Goal: Transaction & Acquisition: Download file/media

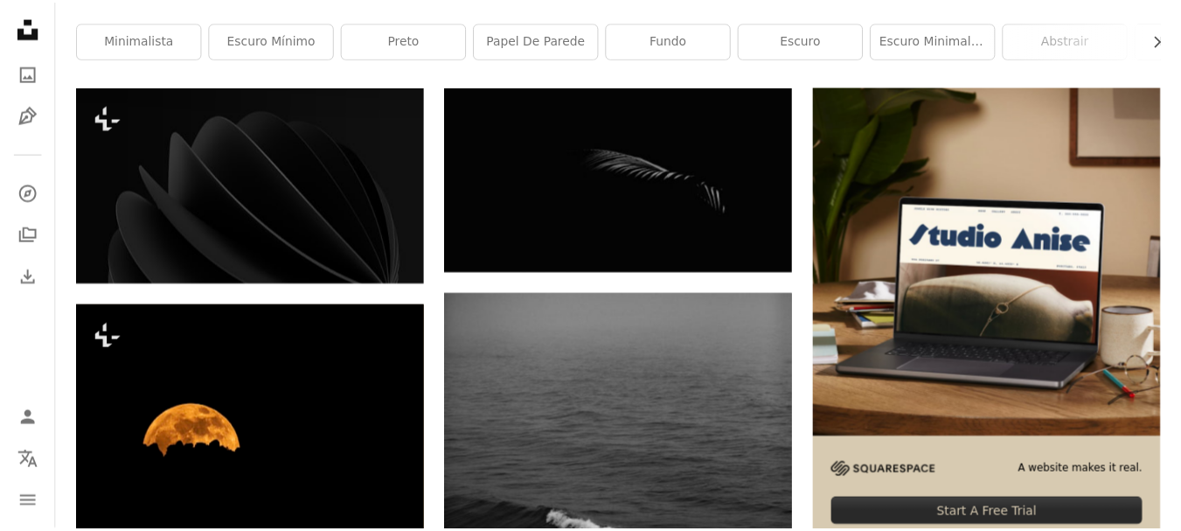
scroll to position [350, 0]
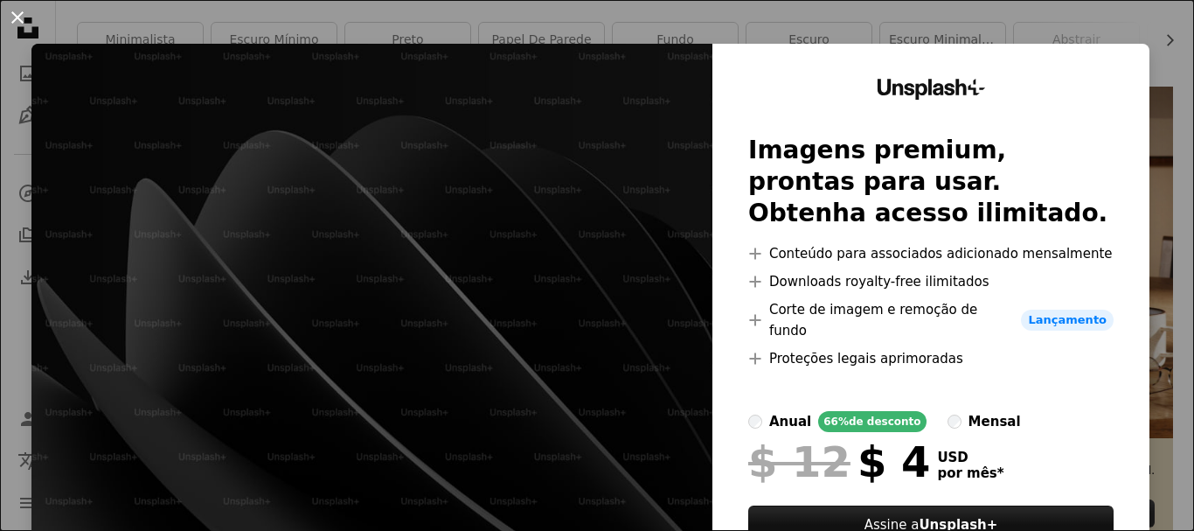
click at [11, 10] on button "An X shape" at bounding box center [17, 17] width 21 height 21
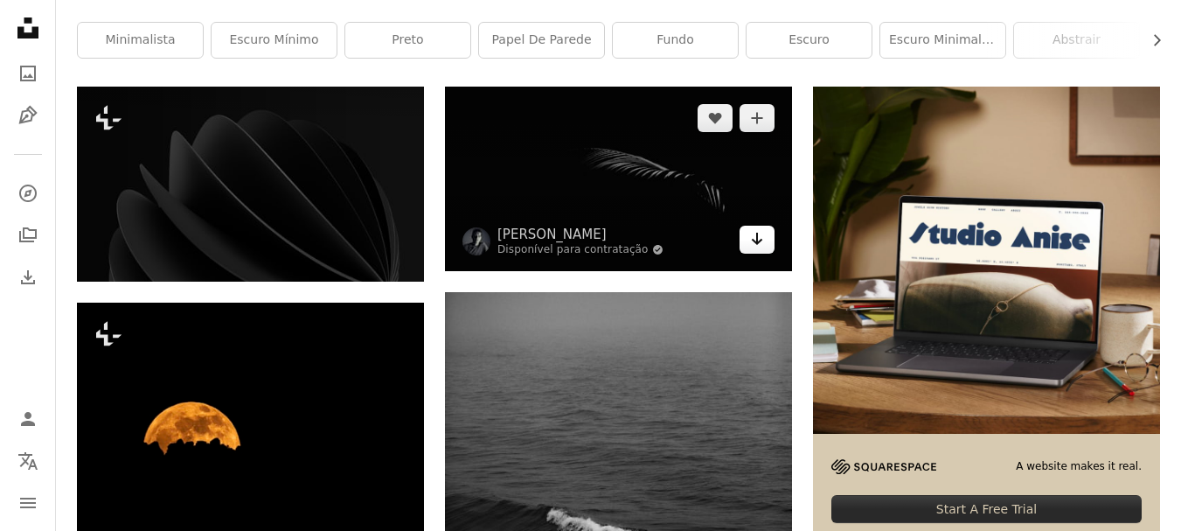
click at [770, 240] on link "Arrow pointing down" at bounding box center [756, 240] width 35 height 28
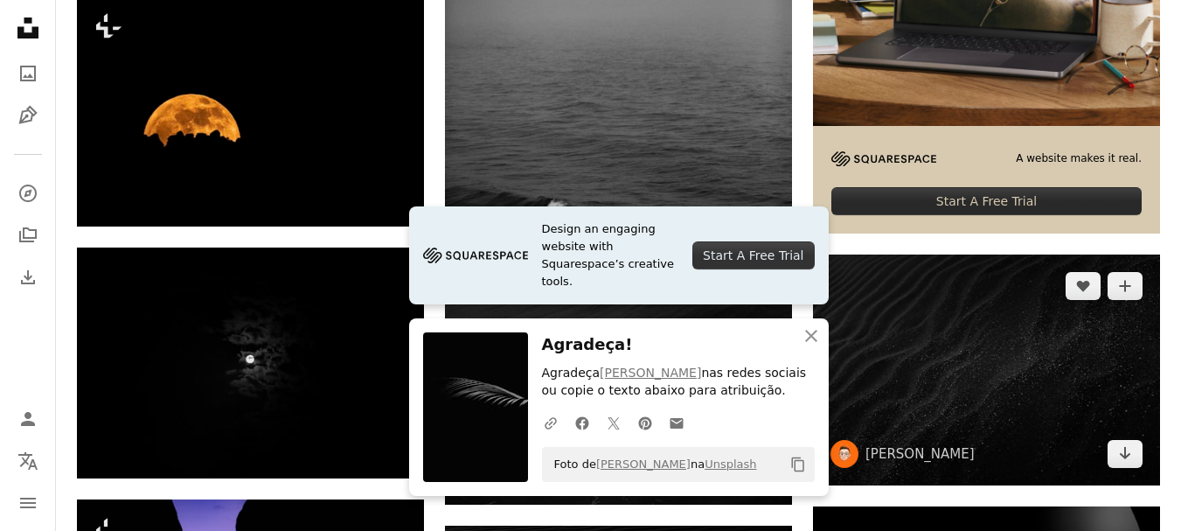
scroll to position [699, 0]
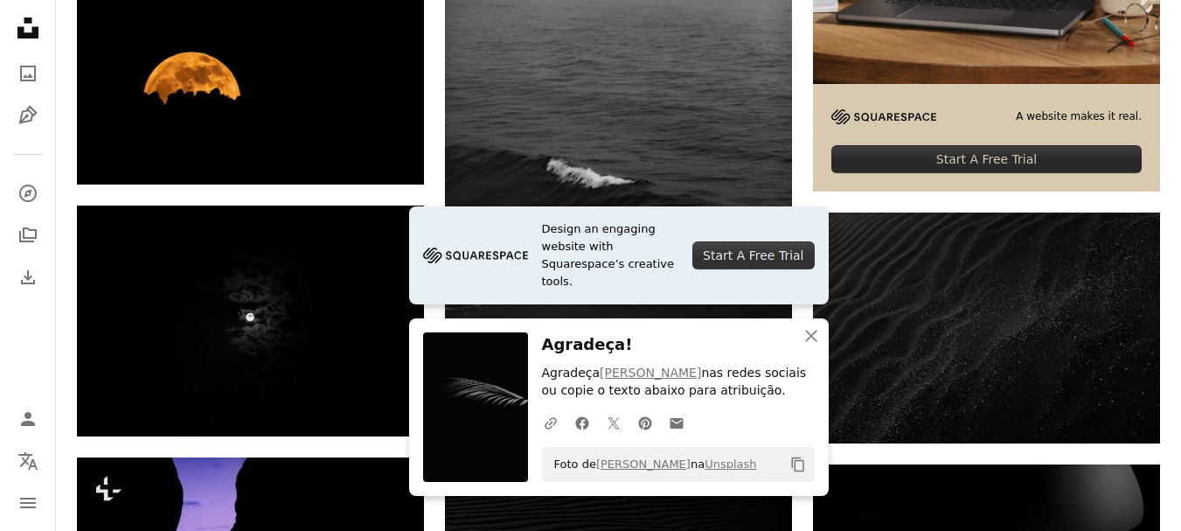
click at [55, 320] on nav "Unsplash logo Página inicial da Unsplash A photo Pen Tool A compass A stack of …" at bounding box center [28, 265] width 56 height 531
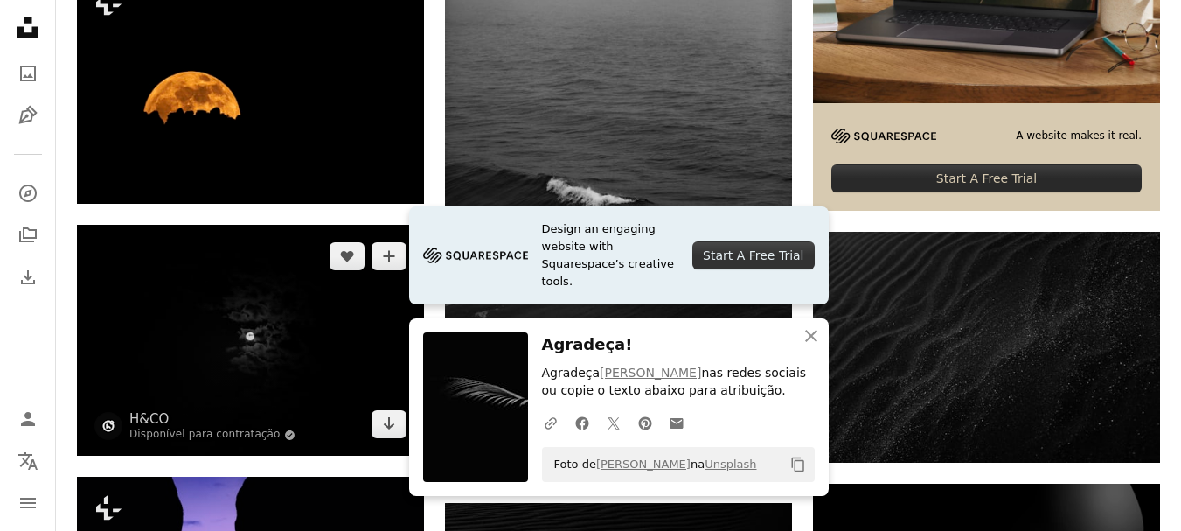
scroll to position [933, 0]
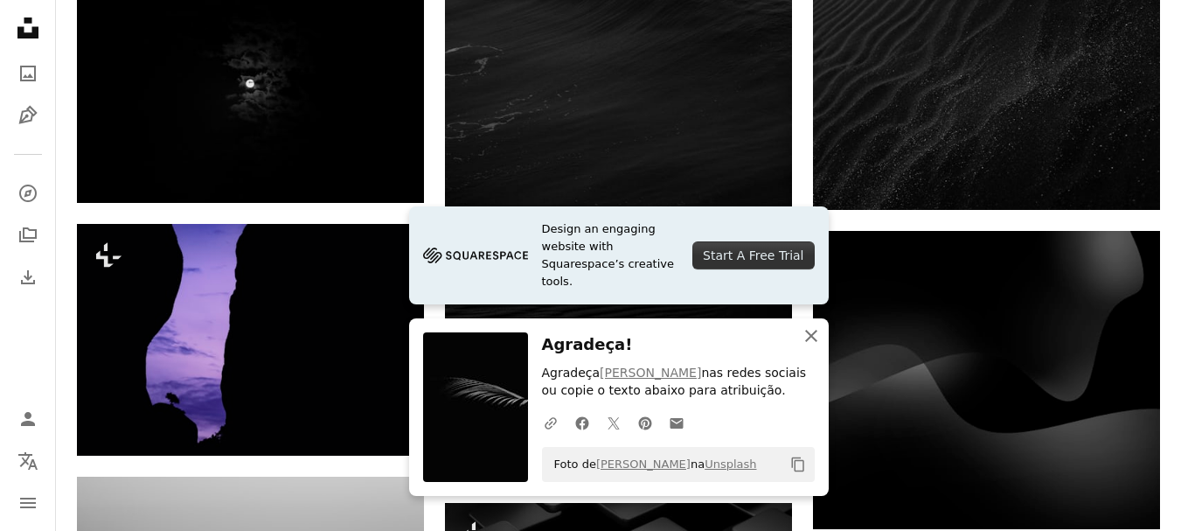
click at [815, 337] on icon "An X shape" at bounding box center [811, 335] width 21 height 21
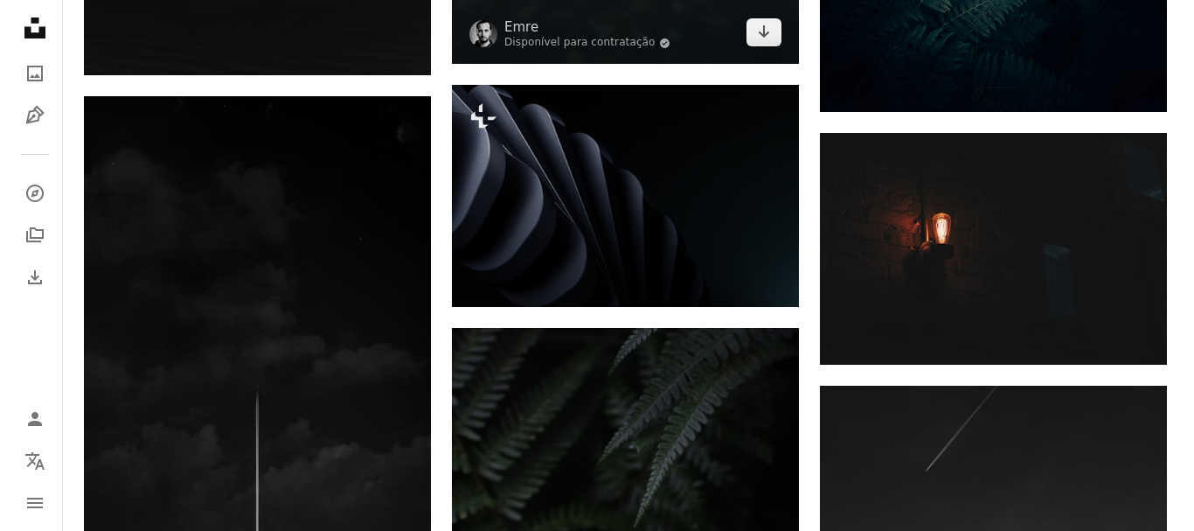
scroll to position [1864, 0]
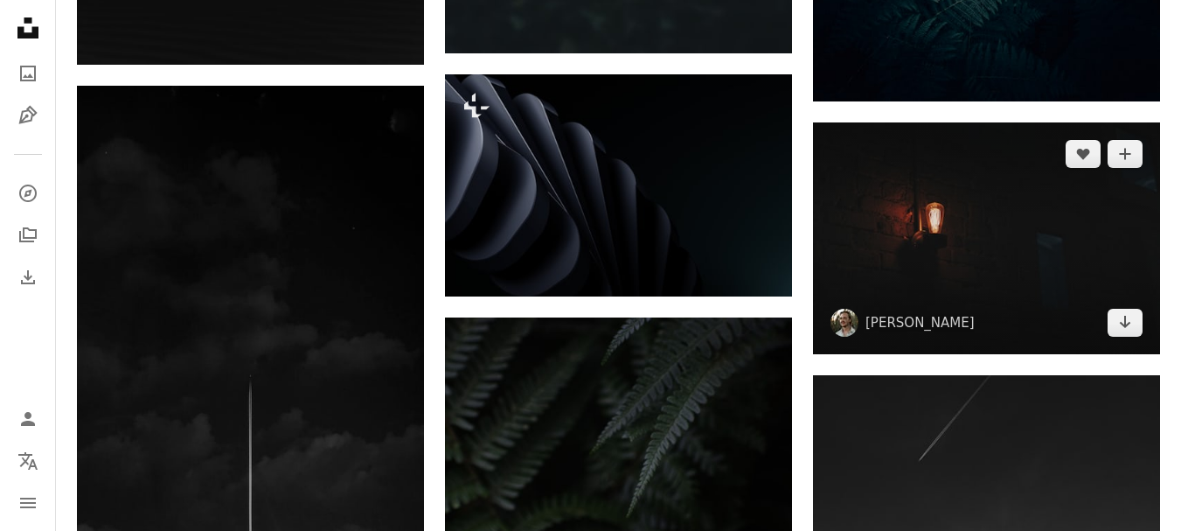
click at [1045, 248] on img at bounding box center [986, 238] width 347 height 232
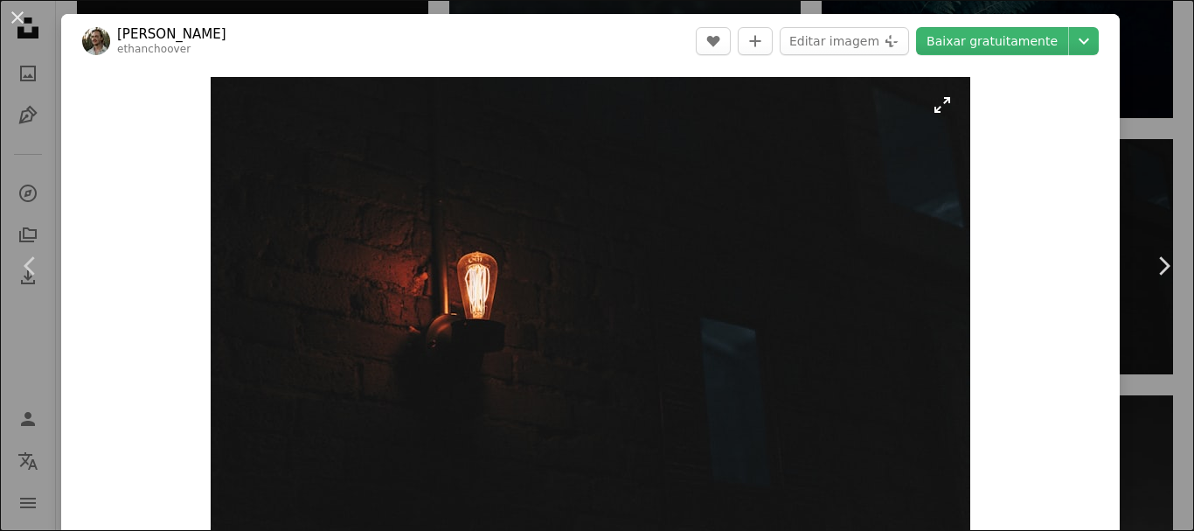
scroll to position [350, 0]
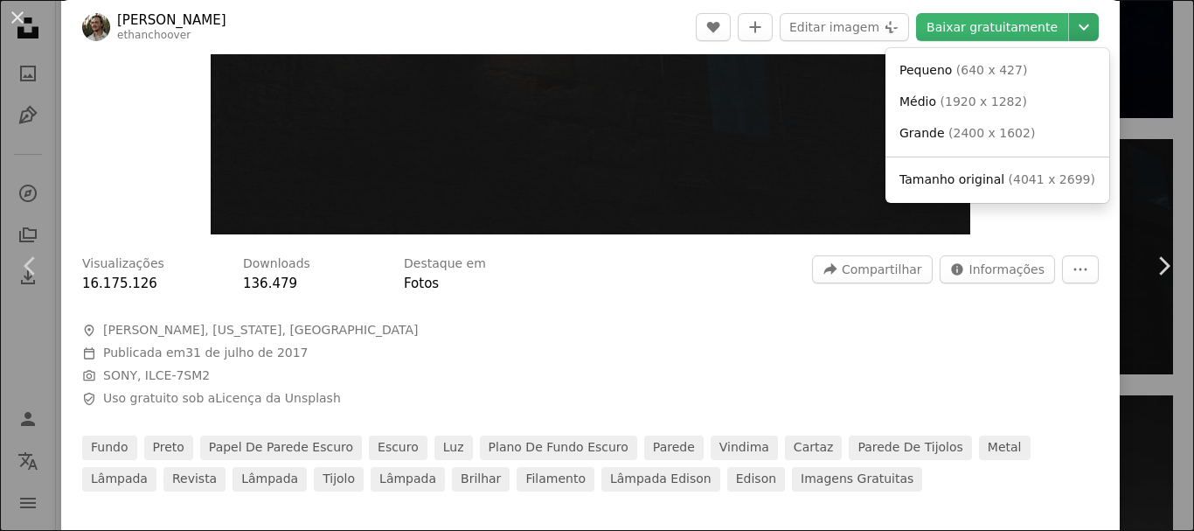
click at [1077, 25] on icon "Chevron down" at bounding box center [1084, 27] width 28 height 21
click at [1027, 136] on link "Grande ( 2400 x 1602 )" at bounding box center [997, 133] width 210 height 31
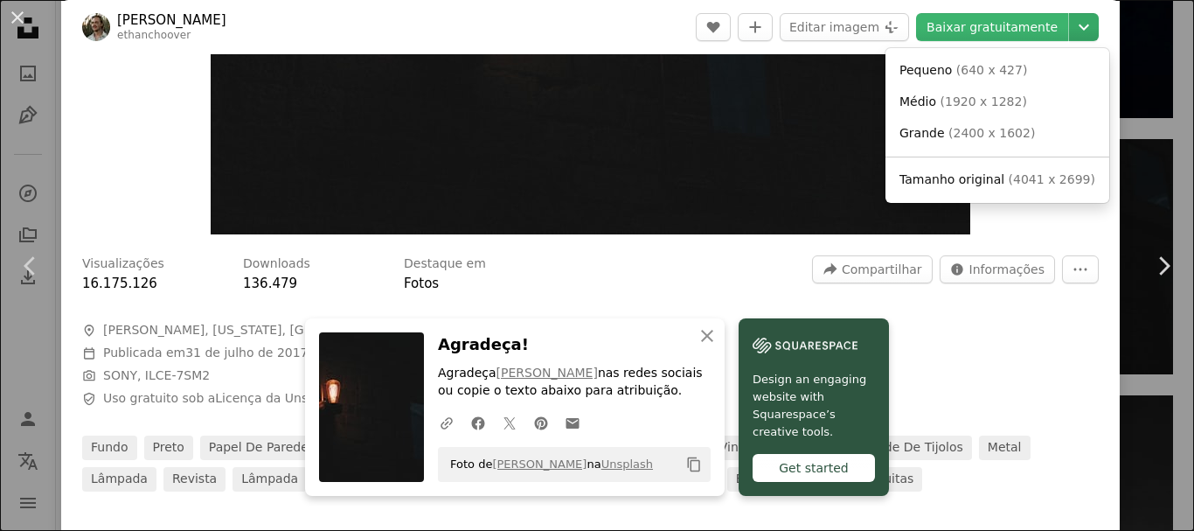
drag, startPoint x: 1072, startPoint y: 30, endPoint x: 1071, endPoint y: 38, distance: 8.8
click at [1073, 30] on icon "Chevron down" at bounding box center [1084, 27] width 28 height 21
click at [1009, 184] on span "( 4041 x 2699 )" at bounding box center [1052, 179] width 87 height 14
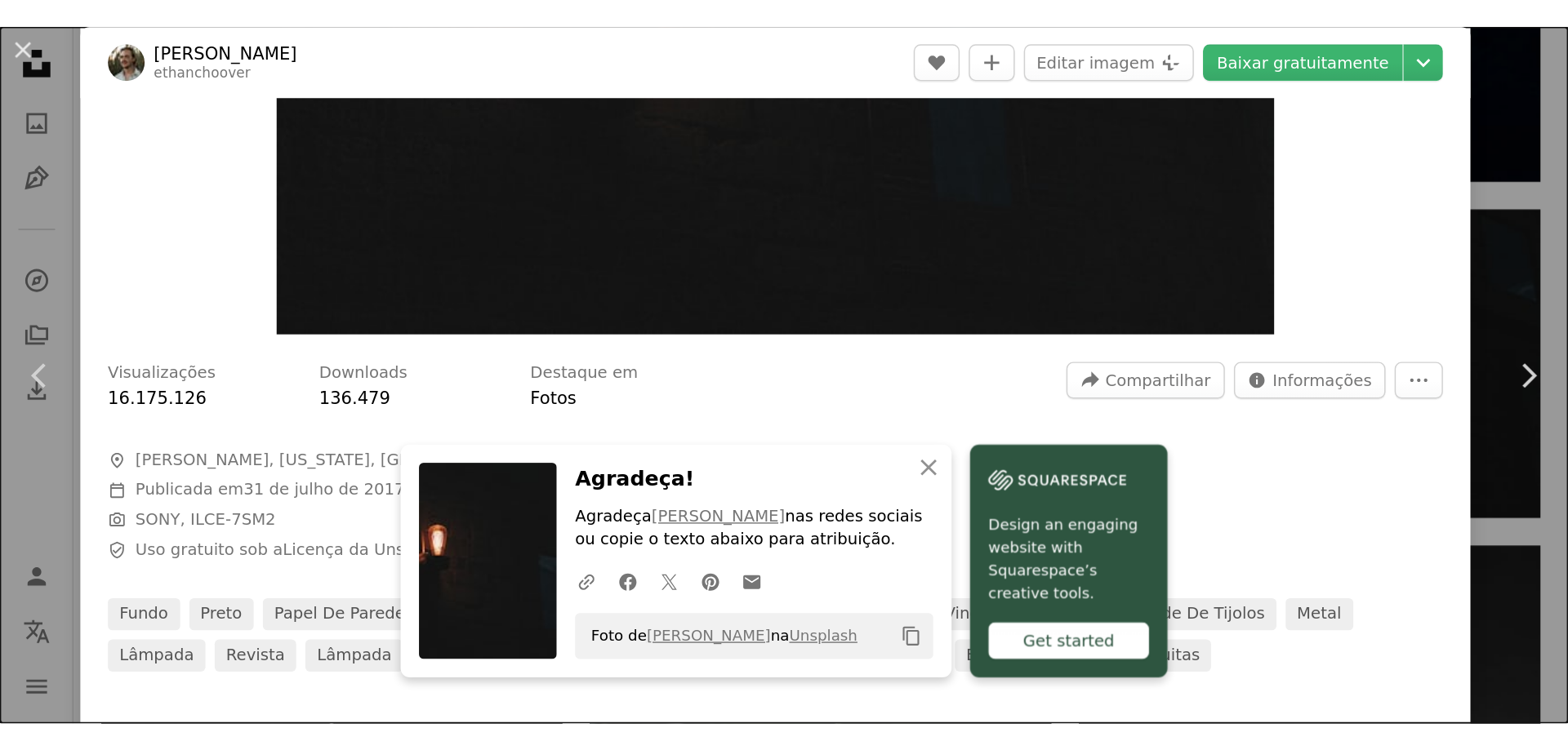
scroll to position [1800, 0]
